Goal: Task Accomplishment & Management: Manage account settings

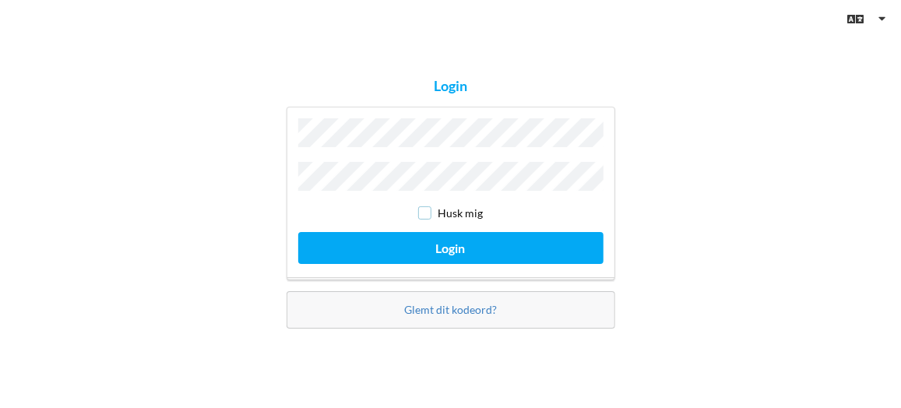
click at [427, 214] on input "checkbox" at bounding box center [424, 212] width 13 height 13
checkbox input "true"
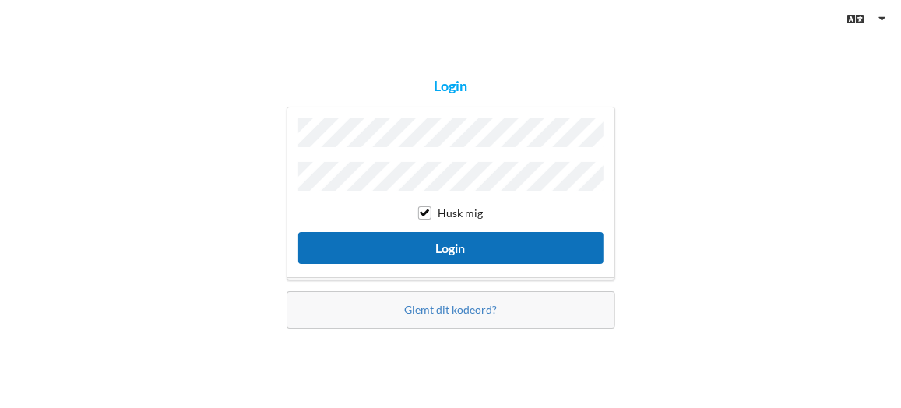
click at [454, 244] on button "Login" at bounding box center [450, 248] width 305 height 32
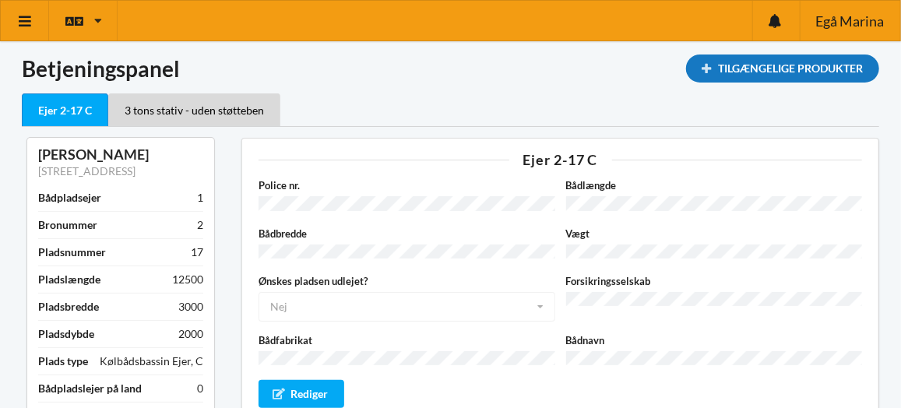
click at [811, 62] on div "Tilgængelige Produkter" at bounding box center [782, 69] width 193 height 28
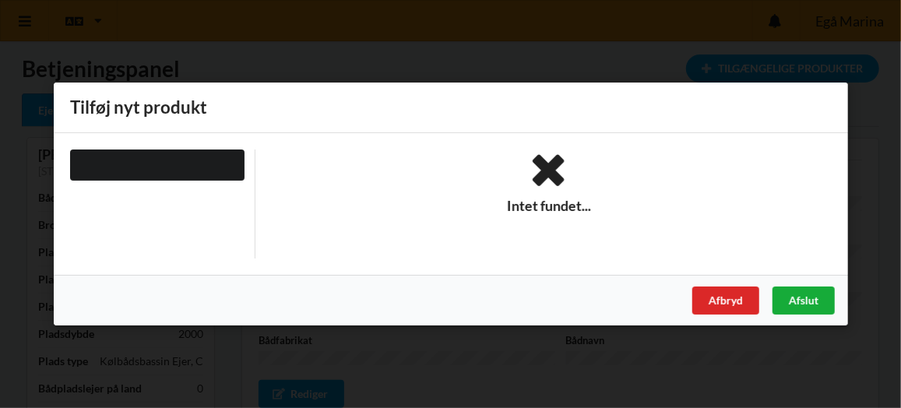
click at [795, 296] on div "Afslut" at bounding box center [803, 301] width 62 height 28
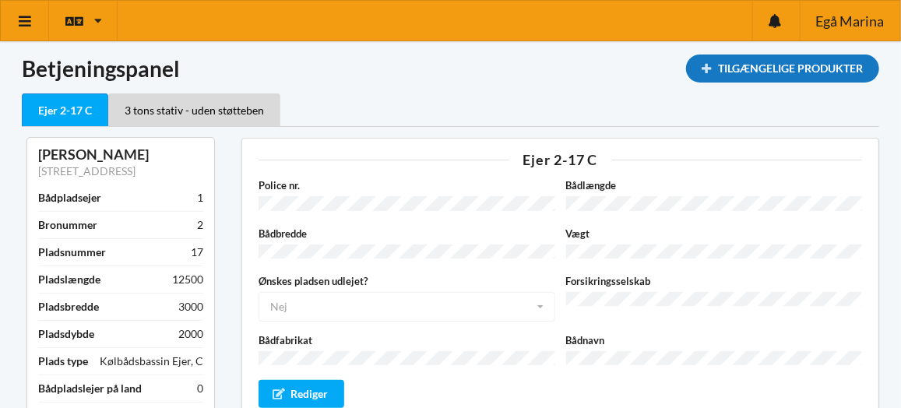
click at [794, 66] on div "Tilgængelige Produkter" at bounding box center [782, 69] width 193 height 28
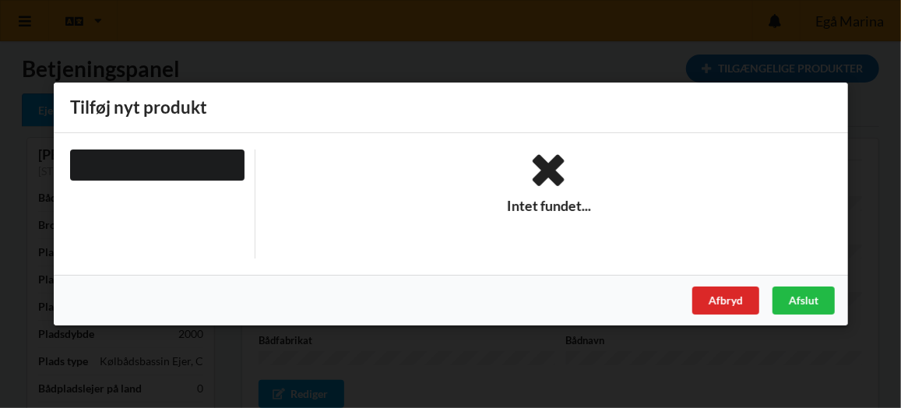
click at [794, 66] on div "Er du sikker på du vil logge ud? Nej Ja Vilkår og betingelser Brugerbetingelser…" at bounding box center [450, 204] width 901 height 408
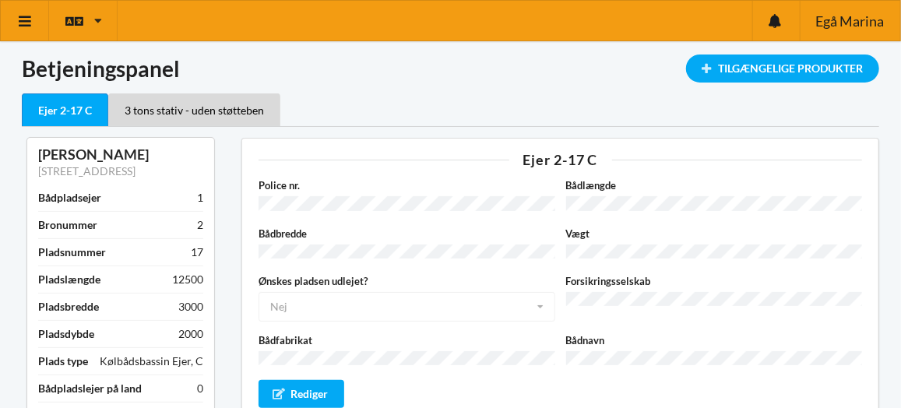
click at [62, 111] on div "Ejer 2-17 C" at bounding box center [65, 109] width 86 height 33
click at [95, 19] on icon at bounding box center [98, 21] width 8 height 12
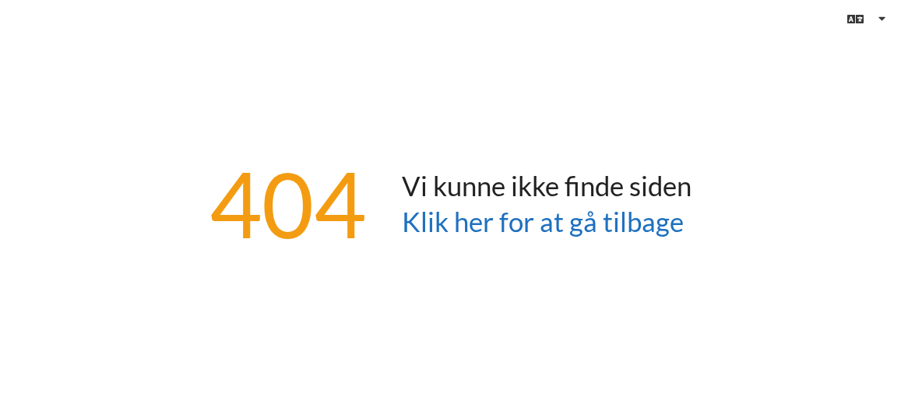
click at [431, 229] on link "Klik her for at gå tilbage" at bounding box center [543, 222] width 282 height 32
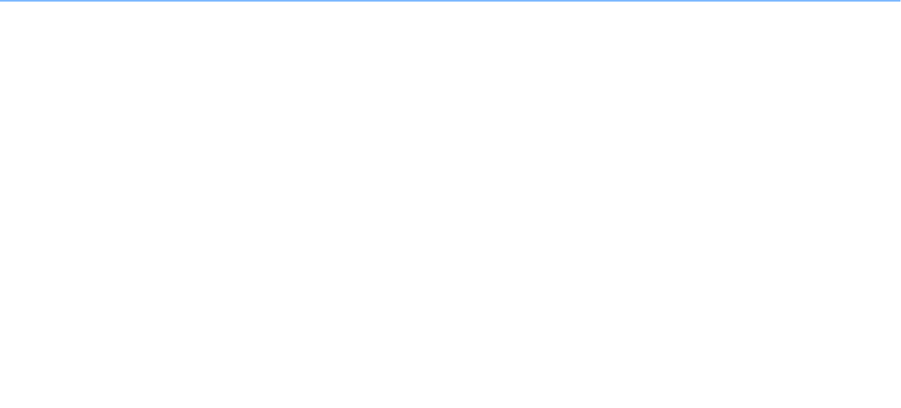
click at [431, 229] on link "Klik her for at gå tilbage" at bounding box center [543, 222] width 282 height 32
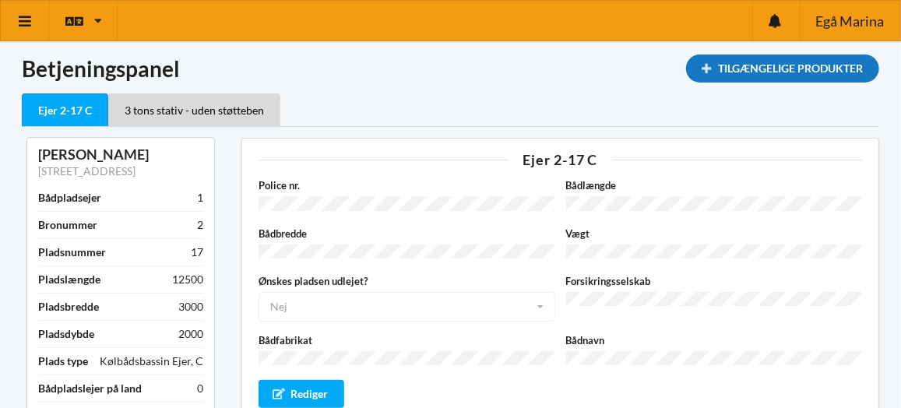
click at [842, 58] on div "Tilgængelige Produkter" at bounding box center [782, 69] width 193 height 28
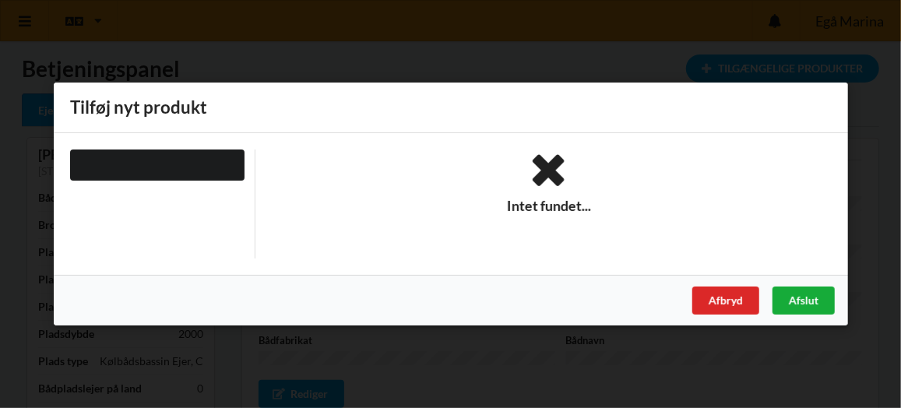
click at [806, 300] on div "Afslut" at bounding box center [803, 301] width 62 height 28
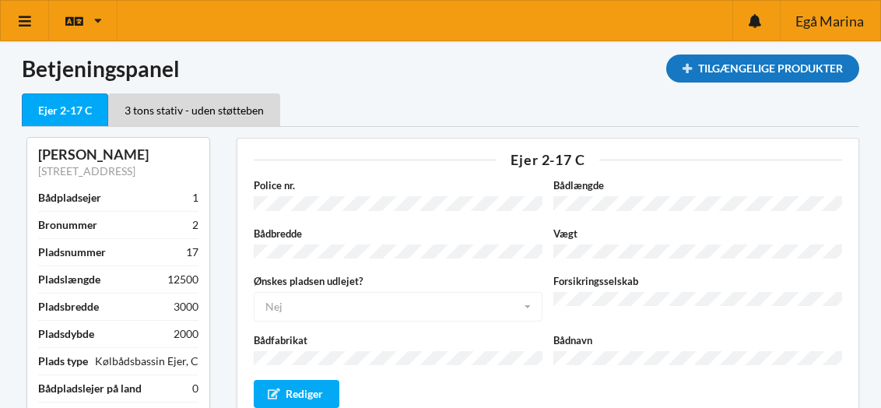
click at [779, 69] on div "Tilgængelige Produkter" at bounding box center [763, 69] width 193 height 28
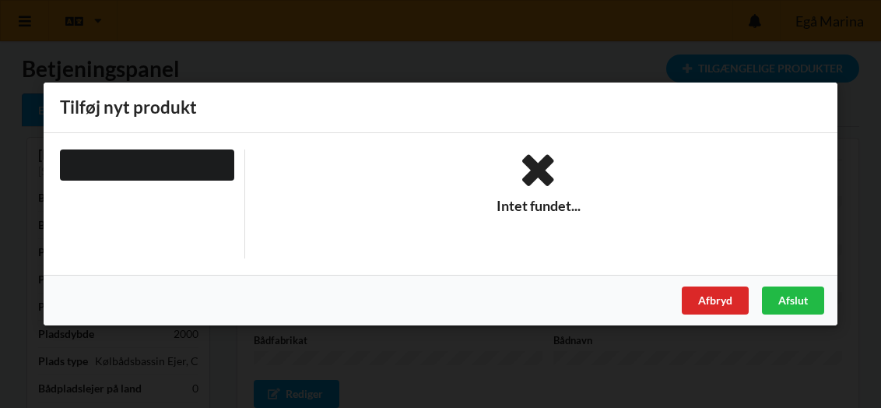
click at [279, 107] on div "Tilføj nyt produkt" at bounding box center [441, 108] width 794 height 51
click at [152, 157] on div at bounding box center [147, 165] width 174 height 31
click at [151, 158] on div at bounding box center [147, 165] width 174 height 31
click at [779, 296] on div "Afslut" at bounding box center [793, 301] width 62 height 28
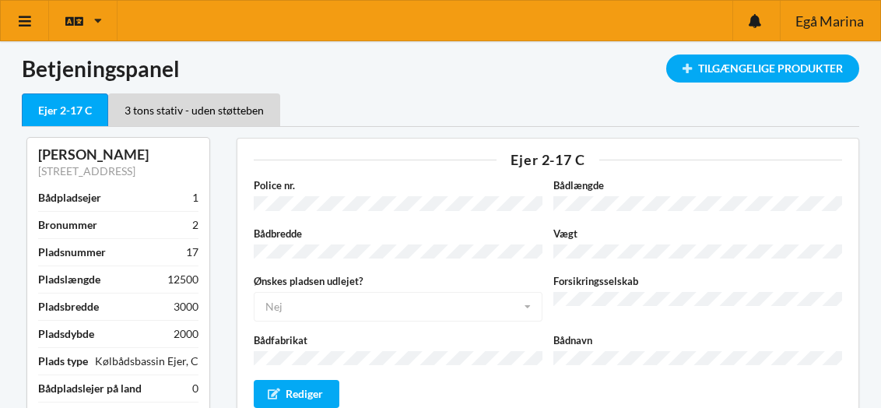
click at [107, 66] on h1 "Betjeningspanel" at bounding box center [441, 69] width 838 height 28
click at [74, 108] on div "Ejer 2-17 C" at bounding box center [65, 109] width 86 height 33
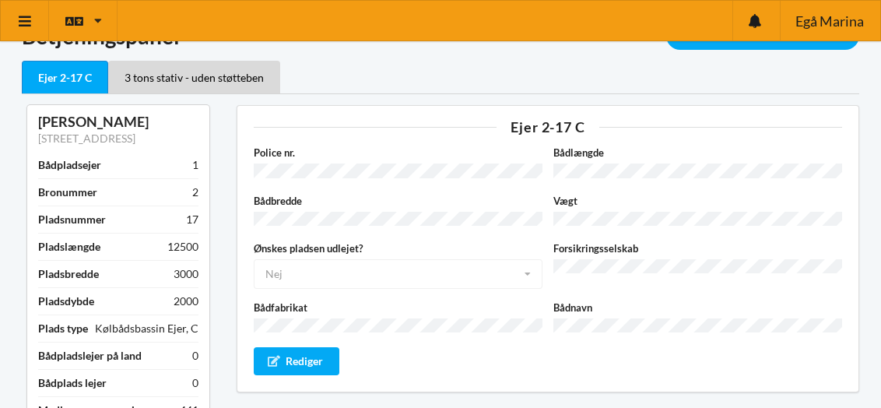
scroll to position [33, 0]
click at [311, 349] on div "Rediger" at bounding box center [297, 361] width 86 height 28
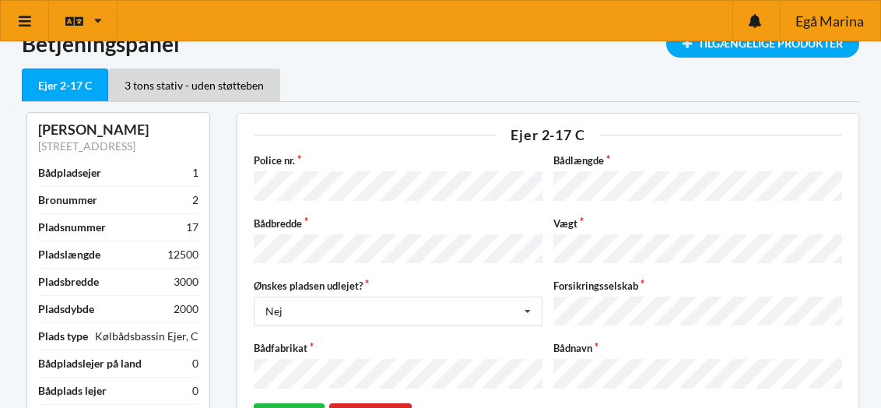
scroll to position [23, 0]
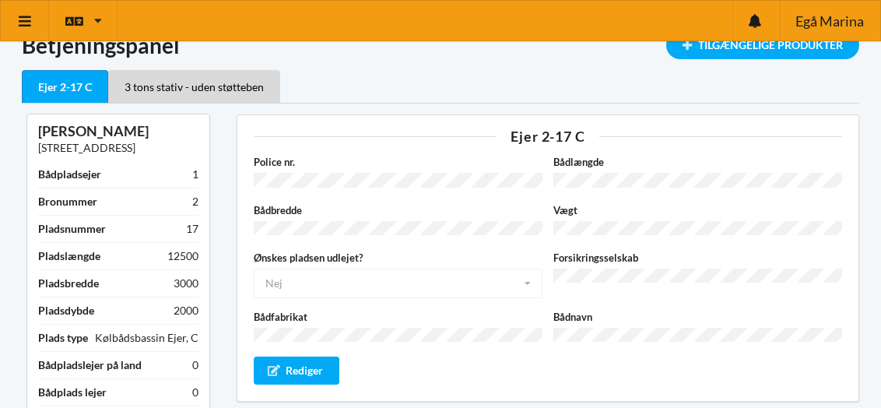
click at [135, 151] on link "[STREET_ADDRESS]" at bounding box center [86, 147] width 97 height 13
click at [126, 150] on link "[STREET_ADDRESS]" at bounding box center [86, 147] width 97 height 13
click at [135, 148] on link "[STREET_ADDRESS]" at bounding box center [86, 147] width 97 height 13
click at [135, 150] on link "[STREET_ADDRESS]" at bounding box center [86, 147] width 97 height 13
click at [125, 147] on link "[STREET_ADDRESS]" at bounding box center [86, 147] width 97 height 13
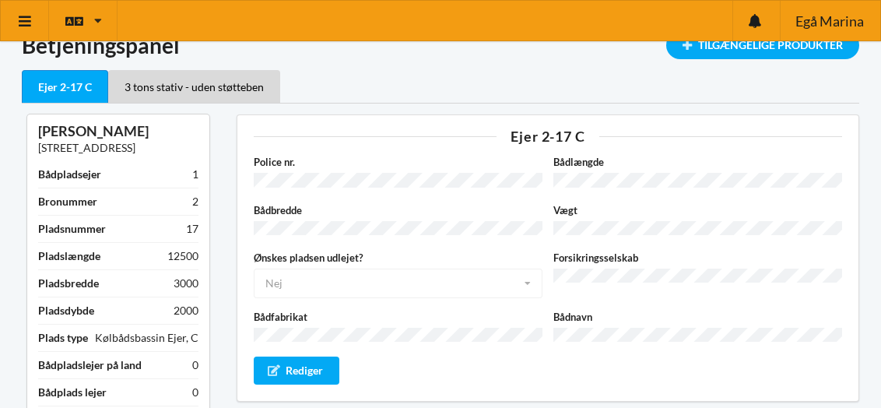
click at [41, 147] on link "[STREET_ADDRESS]" at bounding box center [86, 147] width 97 height 13
click at [95, 174] on div "John Krænge Hammershus Vej 66, 8210 Århus V. Bådpladsejer 1 Bronummer 2 Pladsnu…" at bounding box center [118, 278] width 182 height 329
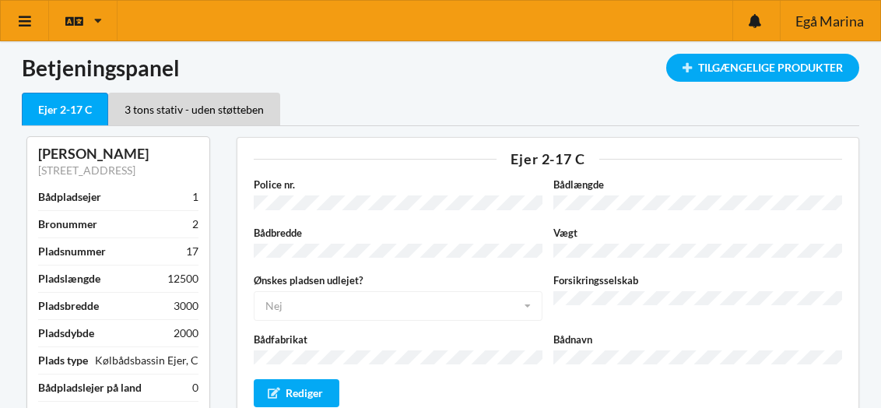
scroll to position [0, 0]
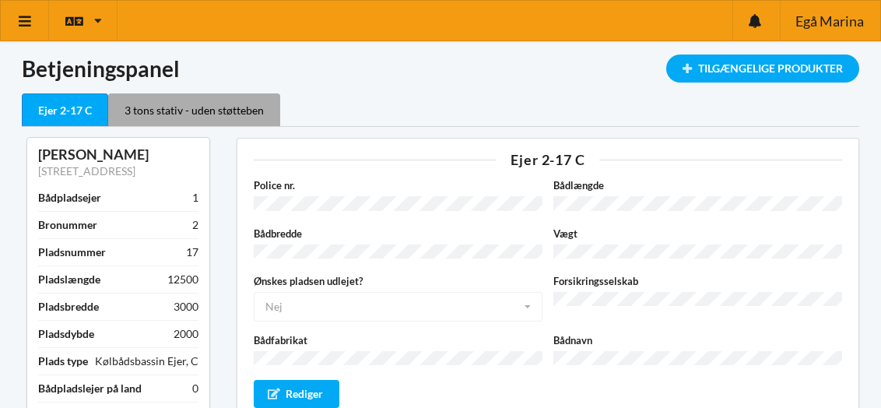
click at [139, 102] on div "3 tons stativ - uden støtteben" at bounding box center [194, 109] width 172 height 33
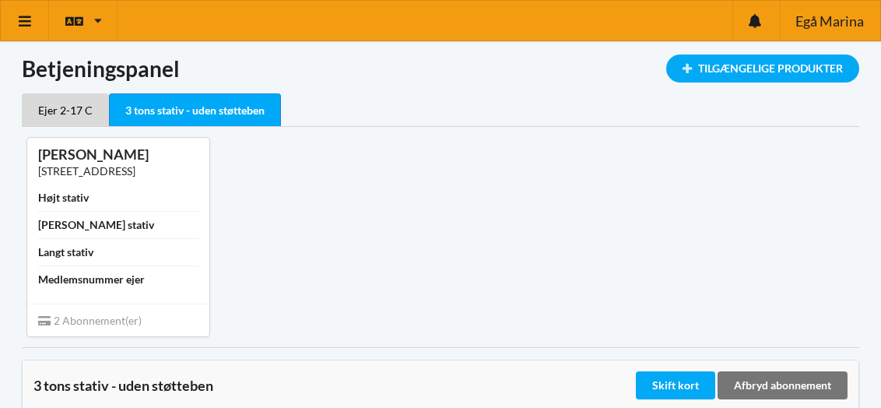
click at [135, 171] on link "[STREET_ADDRESS]" at bounding box center [86, 170] width 97 height 13
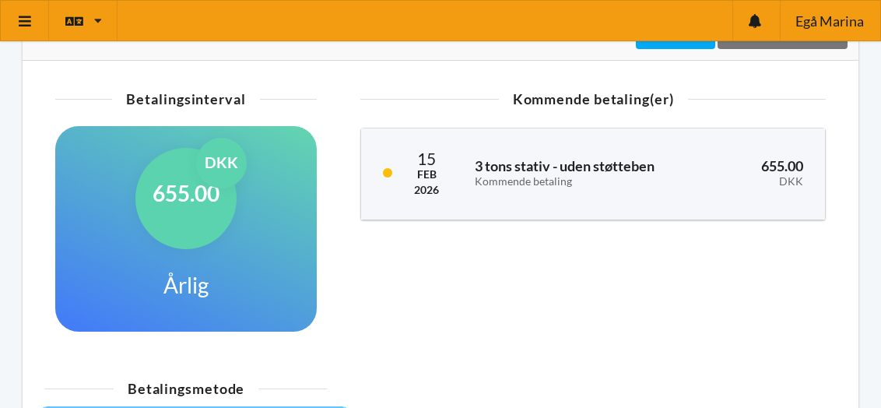
scroll to position [311, 0]
